Goal: Task Accomplishment & Management: Manage account settings

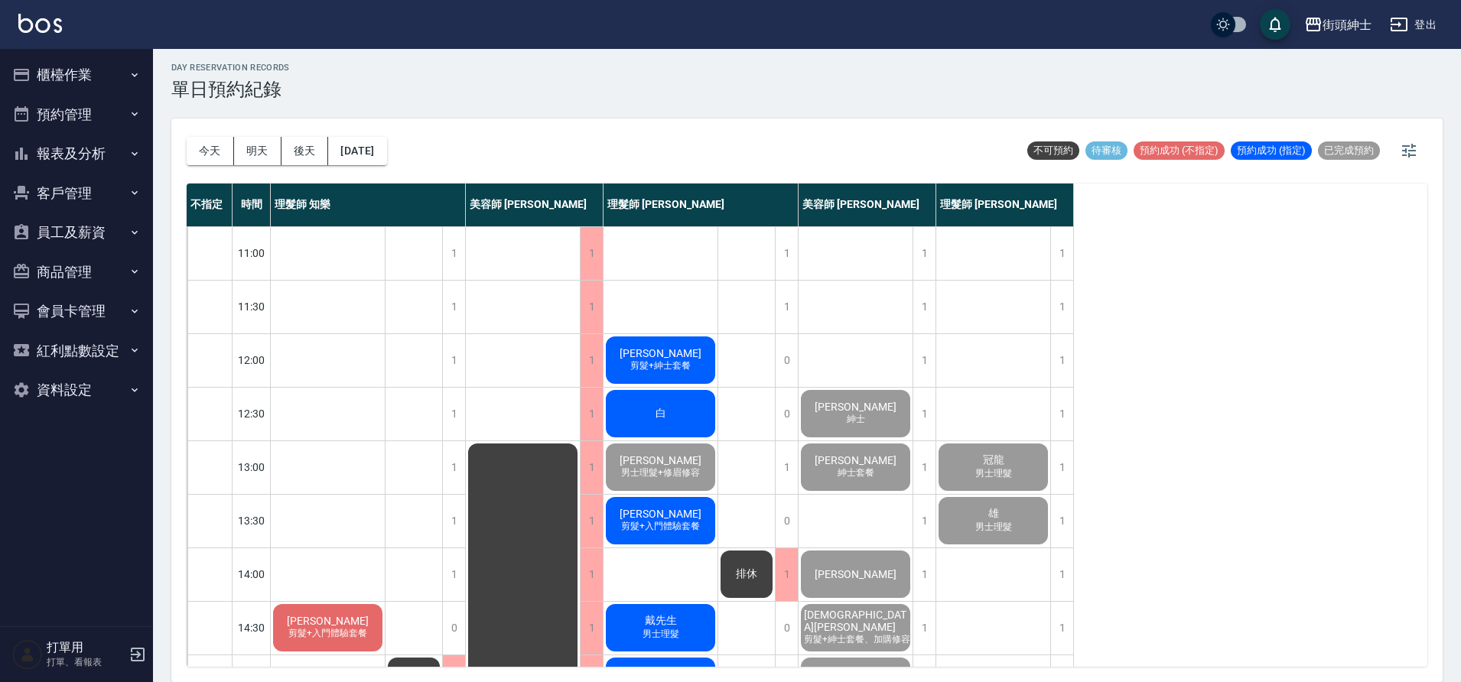
scroll to position [696, 0]
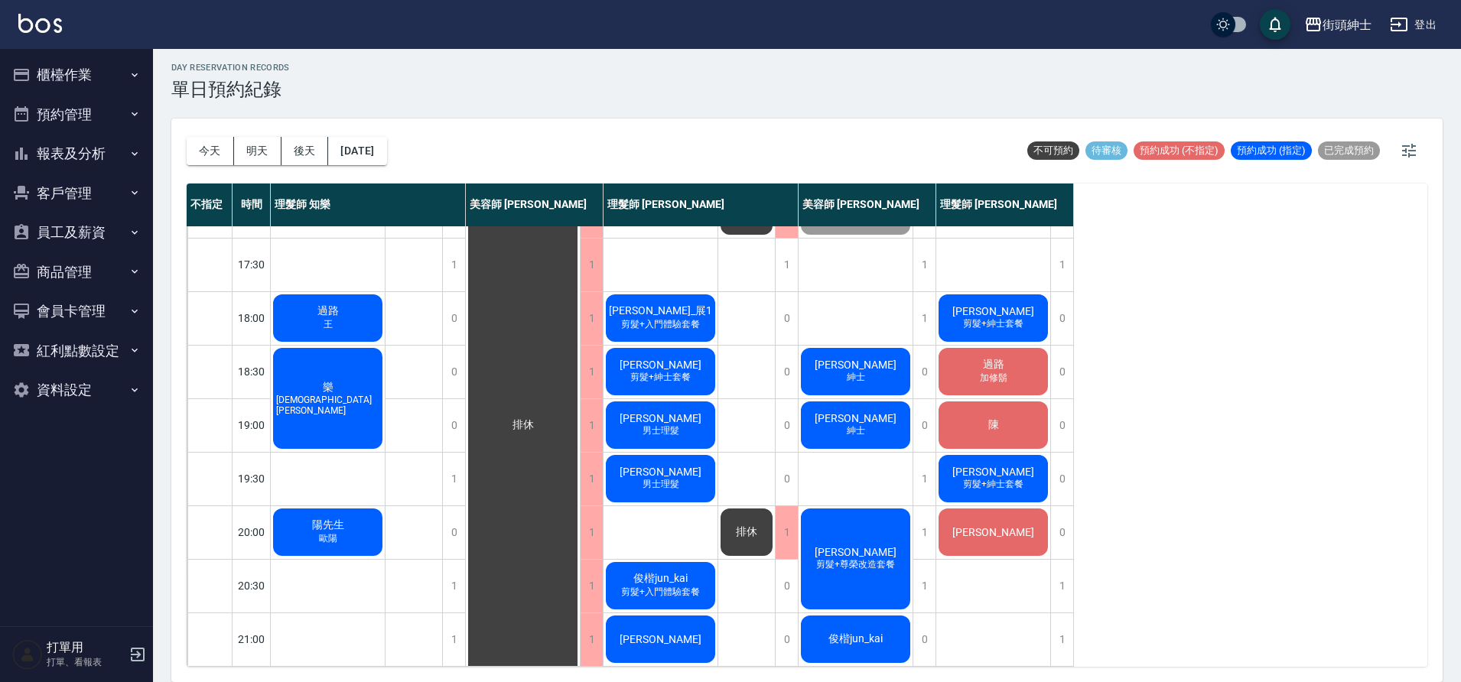
click at [973, 478] on span "剪髮+紳士套餐" at bounding box center [993, 484] width 67 height 13
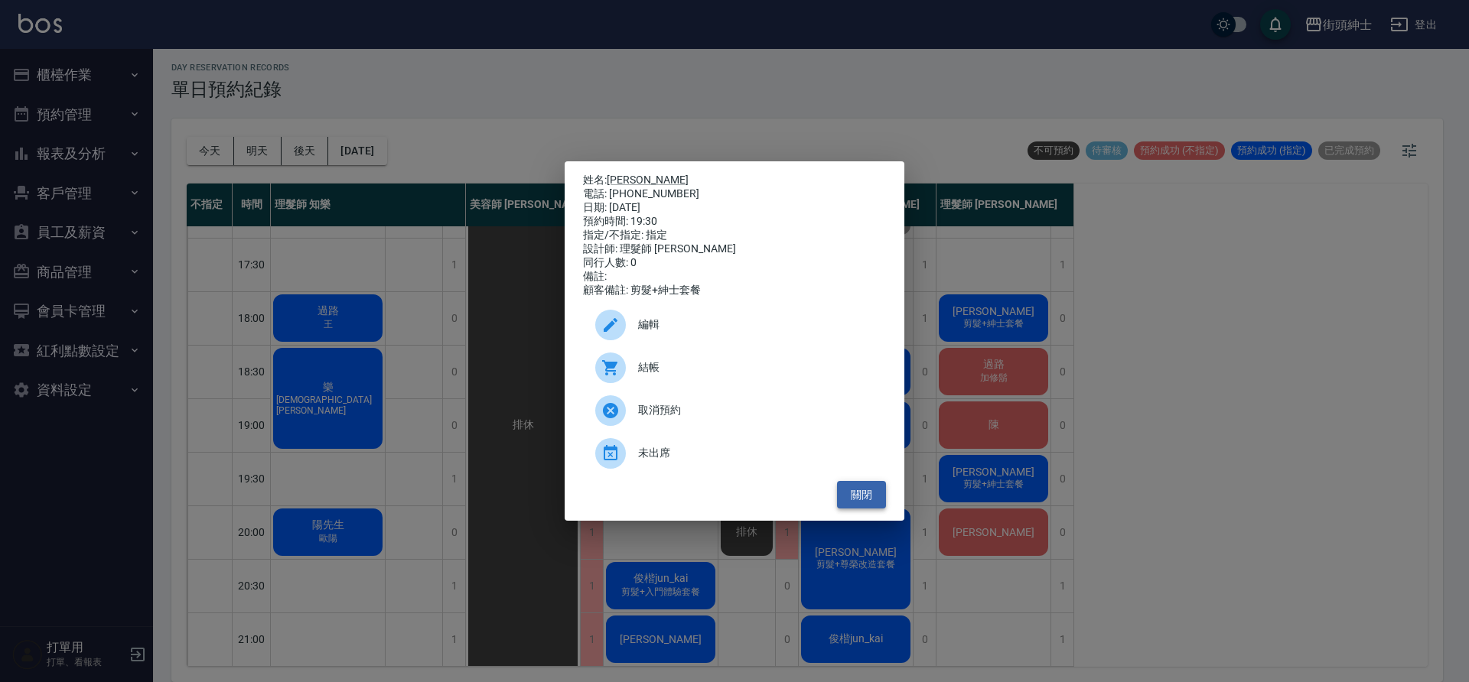
click at [874, 500] on button "關閉" at bounding box center [861, 495] width 49 height 28
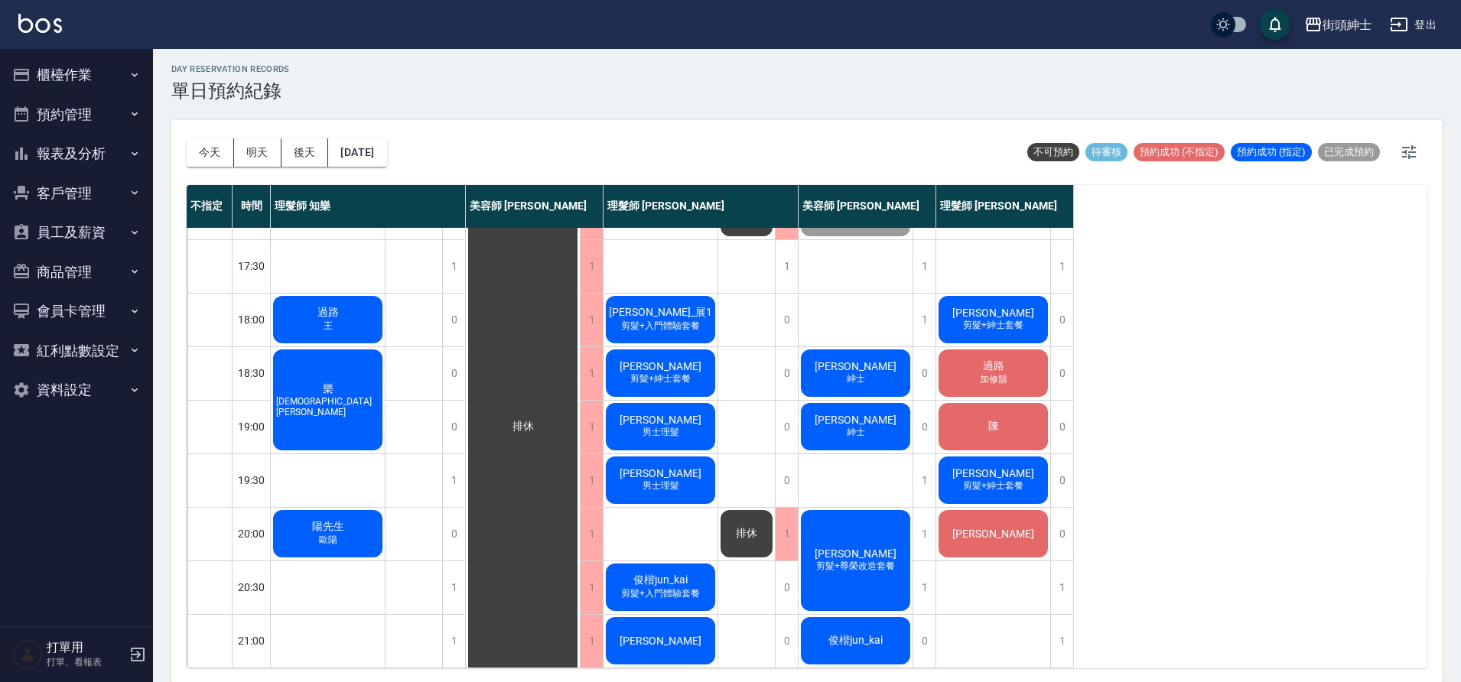
scroll to position [5, 0]
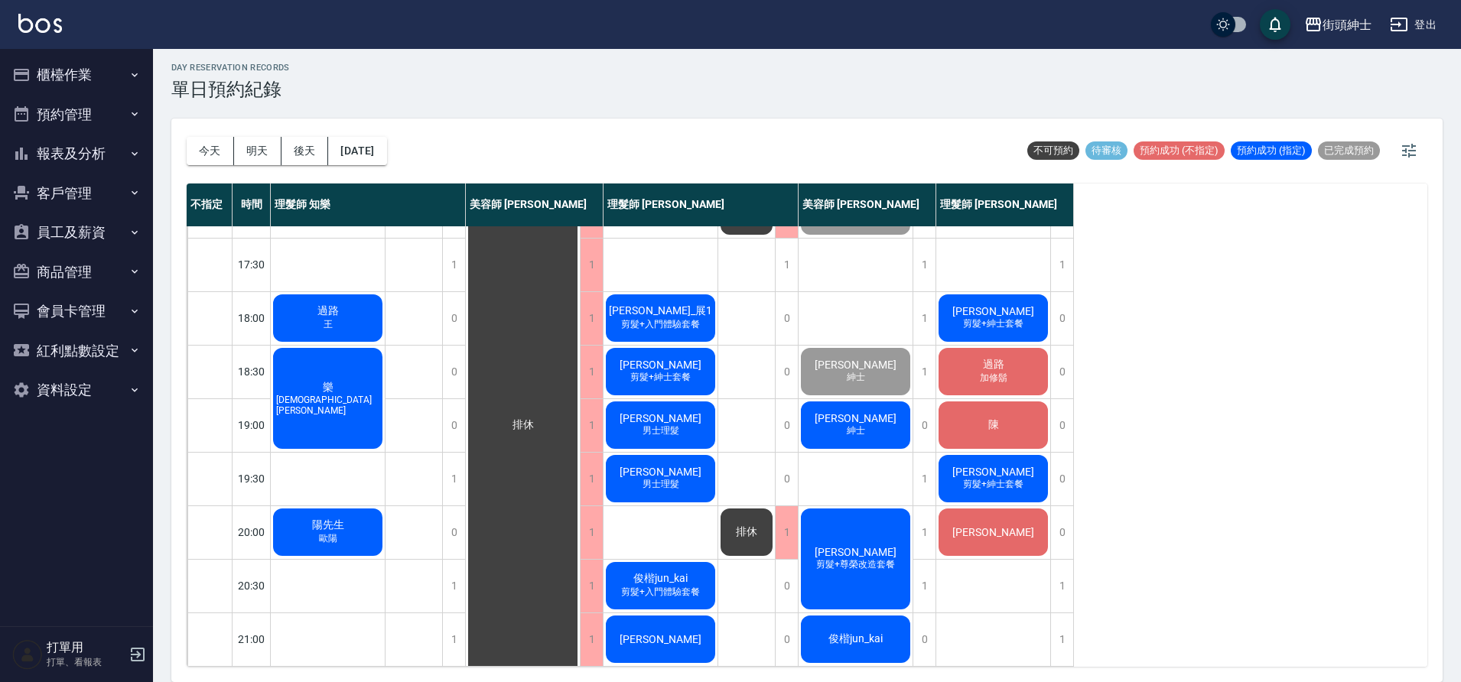
click at [1160, 504] on div "不指定 時間 理髮師 知樂 美容師 Cherry 理髮師 [PERSON_NAME] 美容師 小戴 理髮師 [PERSON_NAME] 11:00 11:30…" at bounding box center [807, 425] width 1241 height 483
click at [845, 529] on div "楊 剪髮+尊榮改造套餐" at bounding box center [856, 559] width 114 height 106
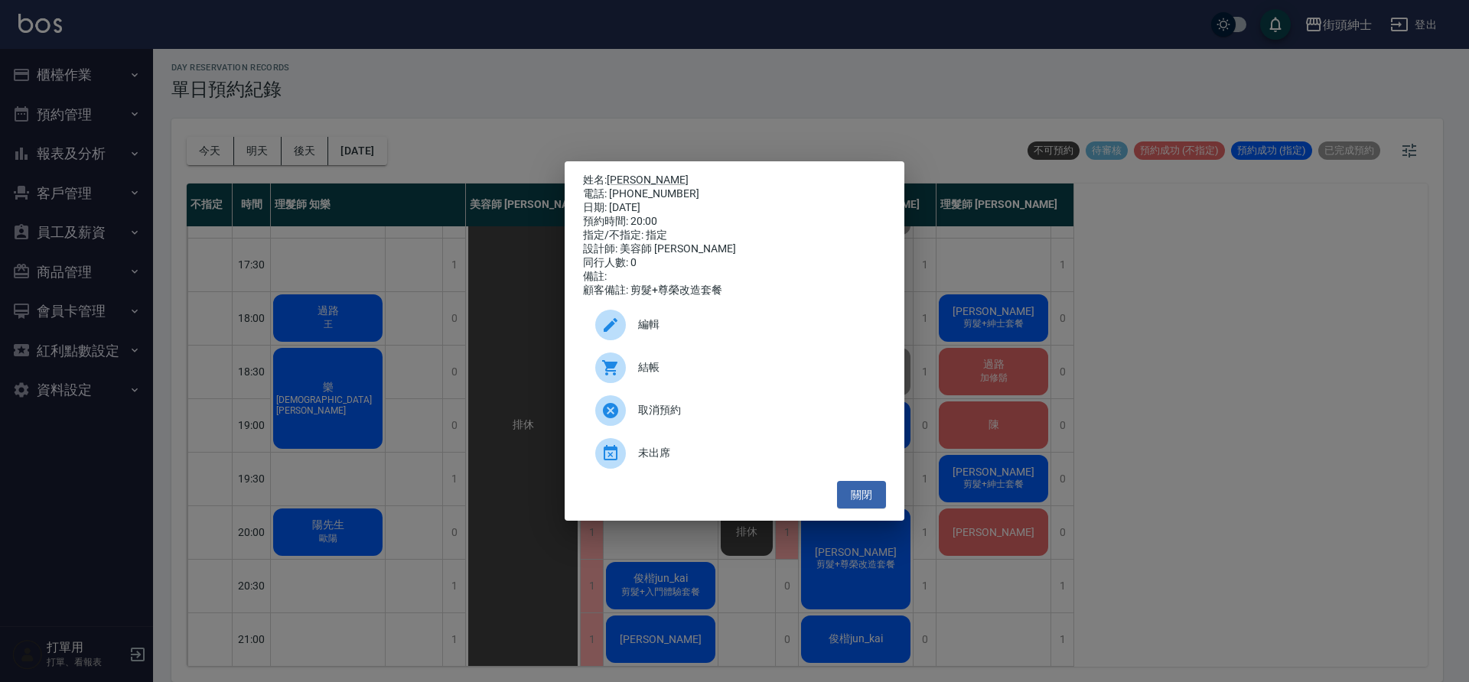
drag, startPoint x: 1179, startPoint y: 365, endPoint x: 35, endPoint y: 425, distance: 1145.2
click at [1179, 365] on div "姓名: [PERSON_NAME] 電話: [PHONE_NUMBER] 日期: [DATE] 預約時間: 20:00 指定/不指定: 指定 設計師: 美容師…" at bounding box center [734, 341] width 1469 height 682
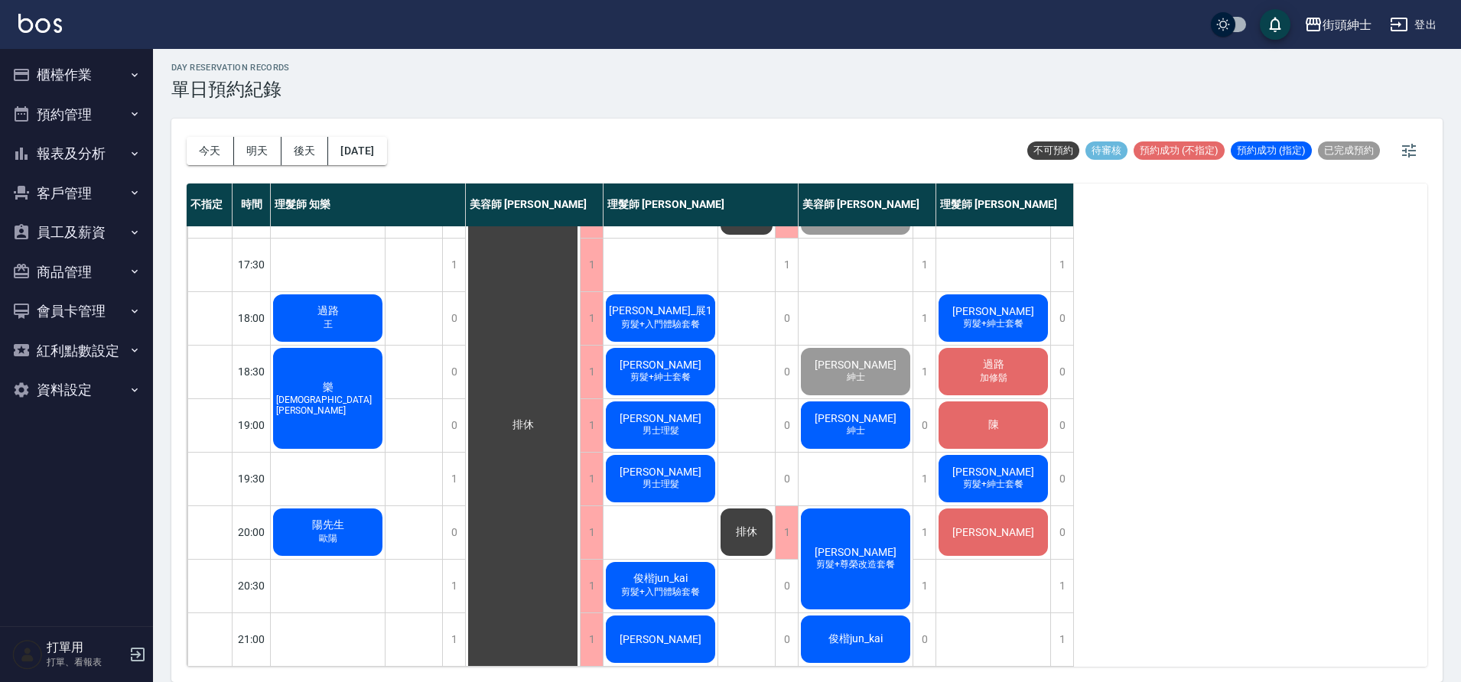
click at [320, 532] on span "歐陽" at bounding box center [328, 538] width 24 height 13
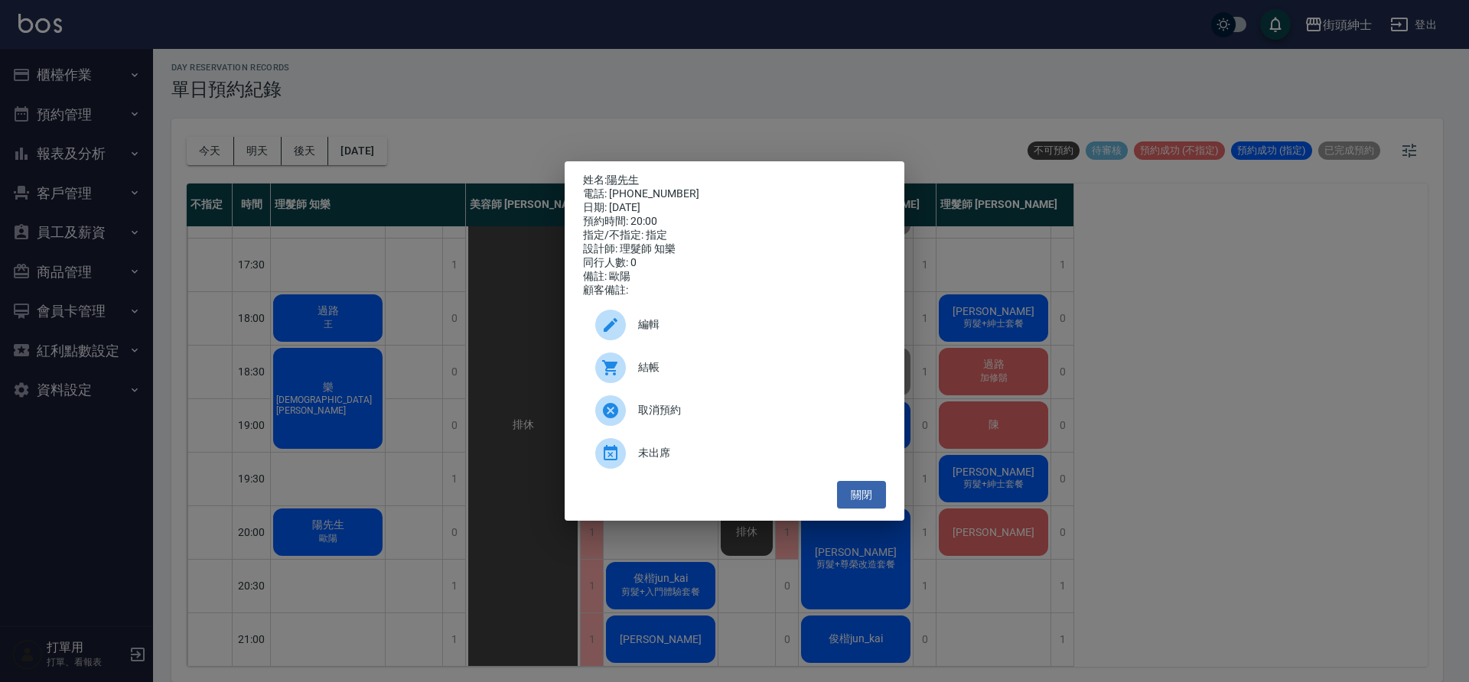
click at [440, 470] on div "姓名: [PERSON_NAME]先生 電話: [PHONE_NUMBER] 日期: [DATE] 預約時間: 20:00 指定/不指定: 指定 設計師: 理…" at bounding box center [734, 341] width 1469 height 682
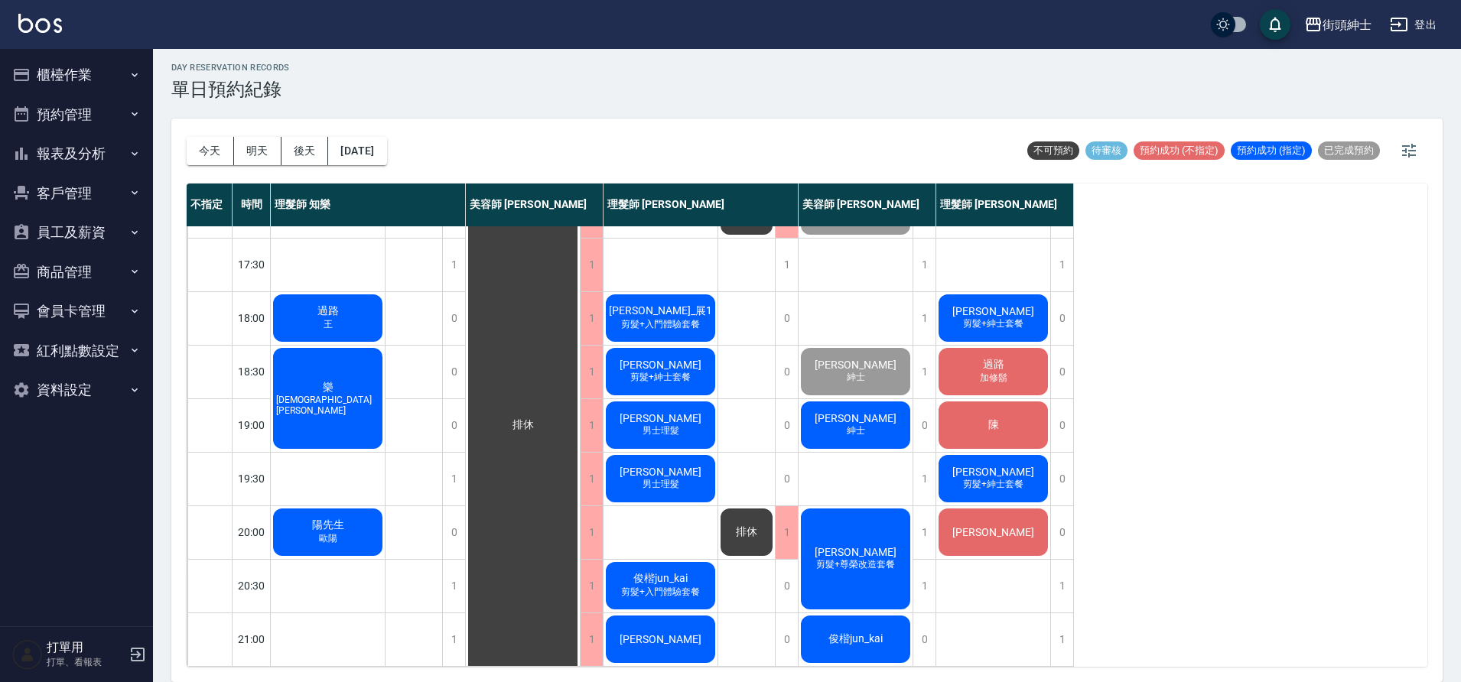
click at [126, 120] on button "預約管理" at bounding box center [76, 115] width 141 height 40
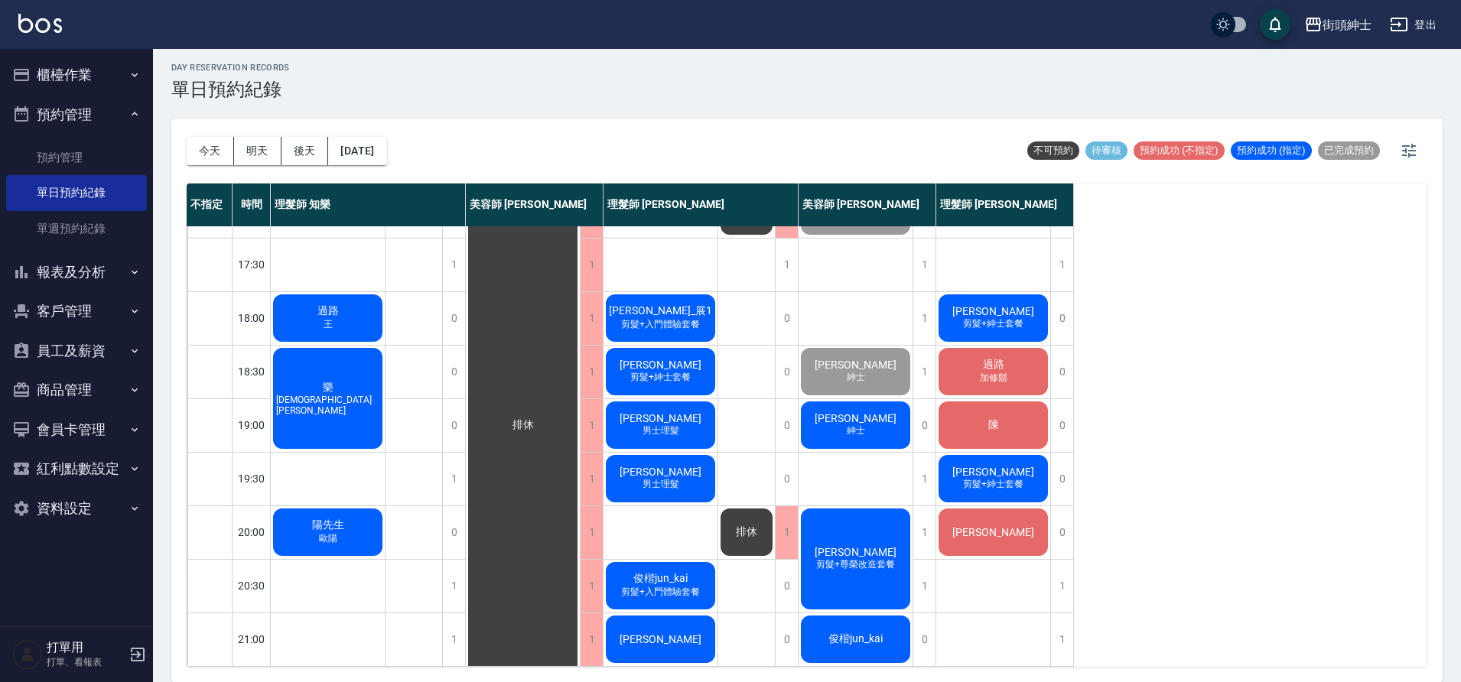
click at [1109, 544] on div "不指定 時間 理髮師 知樂 美容師 Cherry 理髮師 [PERSON_NAME] 美容師 小戴 理髮師 [PERSON_NAME] 11:00 11:30…" at bounding box center [807, 425] width 1241 height 483
click at [830, 544] on div "楊 剪髮+尊榮改造套餐" at bounding box center [856, 559] width 114 height 106
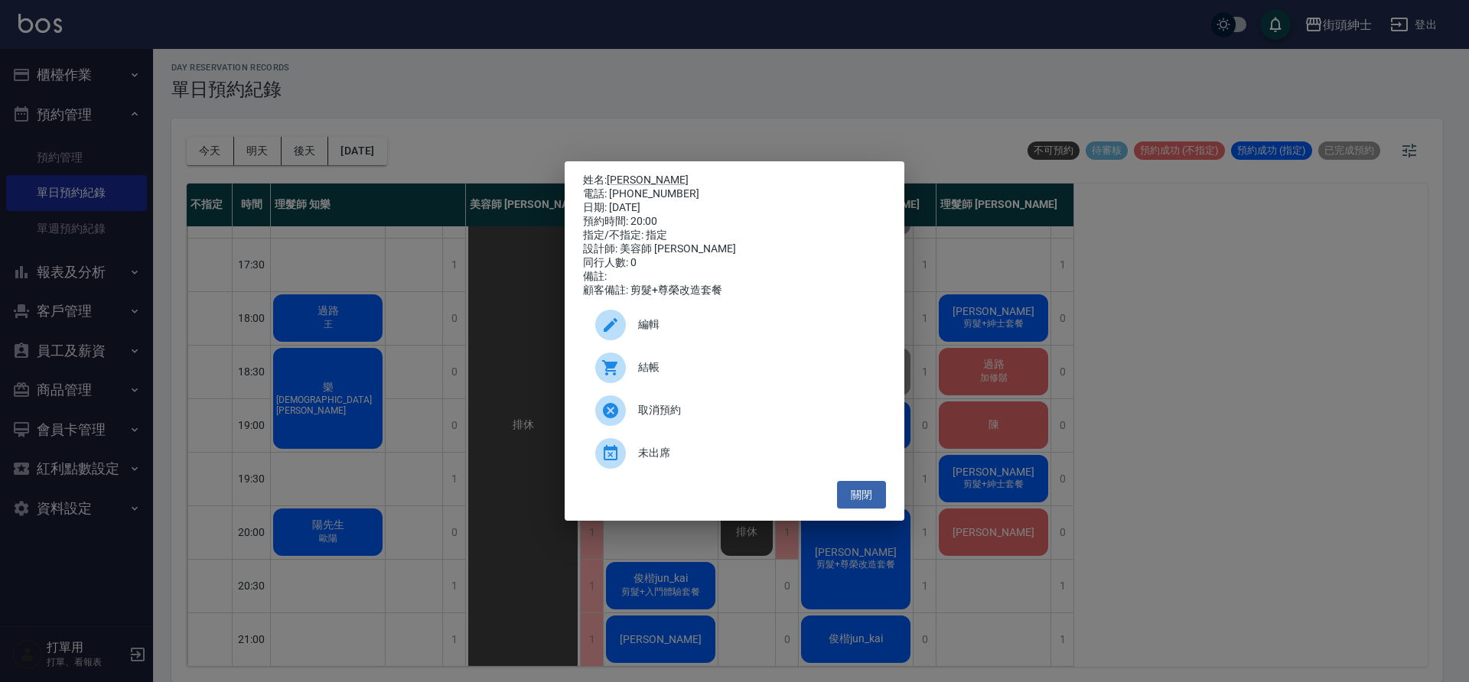
drag, startPoint x: 865, startPoint y: 499, endPoint x: 890, endPoint y: 514, distance: 29.5
click at [867, 500] on button "關閉" at bounding box center [861, 495] width 49 height 28
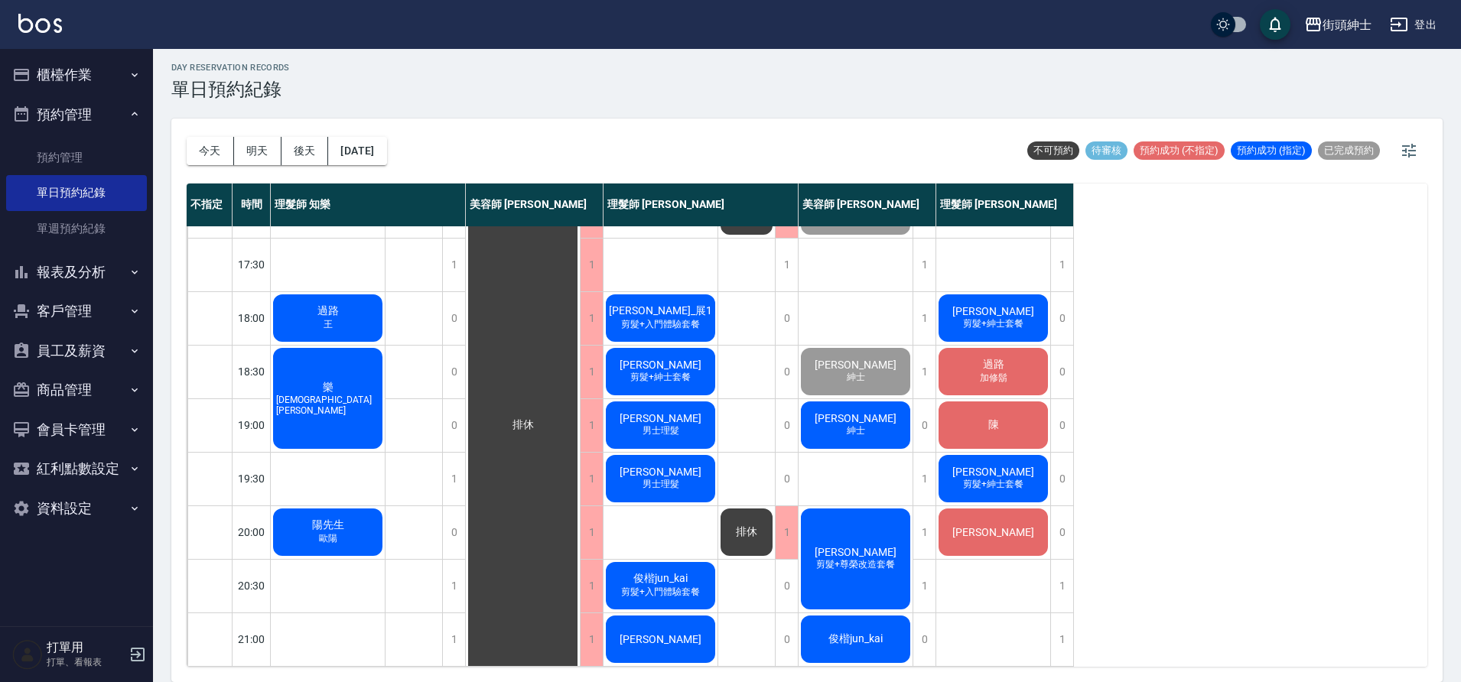
click at [682, 586] on span "剪髮+入門體驗套餐" at bounding box center [660, 592] width 85 height 13
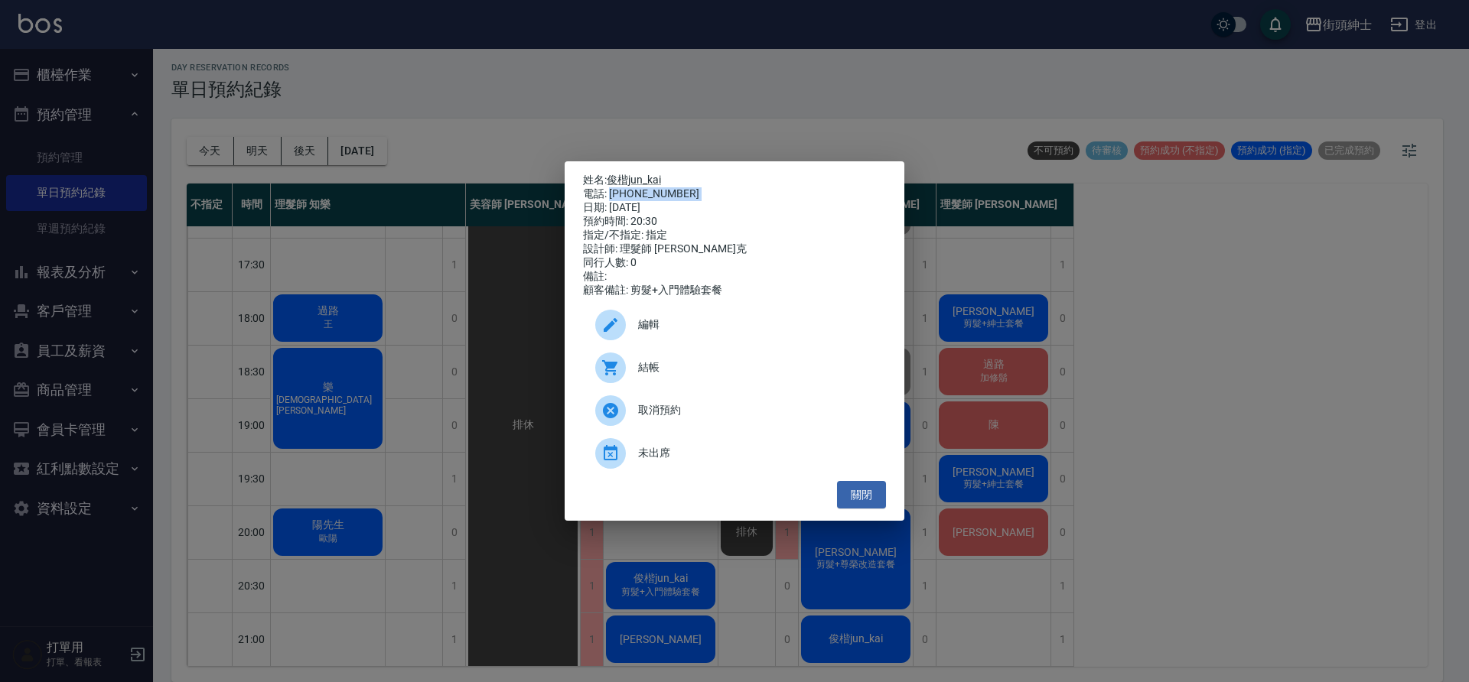
drag, startPoint x: 611, startPoint y: 190, endPoint x: 678, endPoint y: 194, distance: 66.6
click at [674, 196] on div "電話: [PHONE_NUMBER]" at bounding box center [734, 194] width 303 height 14
click at [680, 191] on div "電話: [PHONE_NUMBER]" at bounding box center [734, 194] width 303 height 14
click at [779, 58] on div "姓名: [PERSON_NAME]jun_kai 電話: [PHONE_NUMBER] 日期: [DATE] 預約時間: 20:30 指定/不指定: 指定 設…" at bounding box center [734, 341] width 1469 height 682
